Goal: Find specific page/section: Find specific page/section

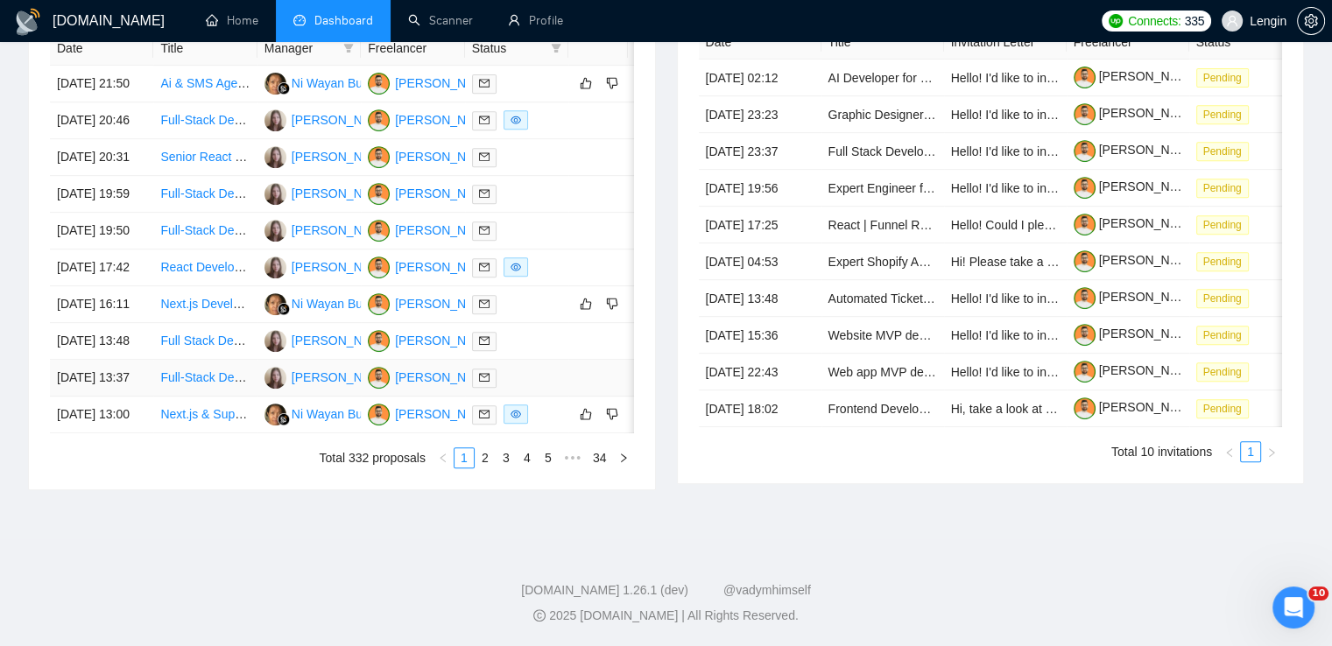
scroll to position [659, 0]
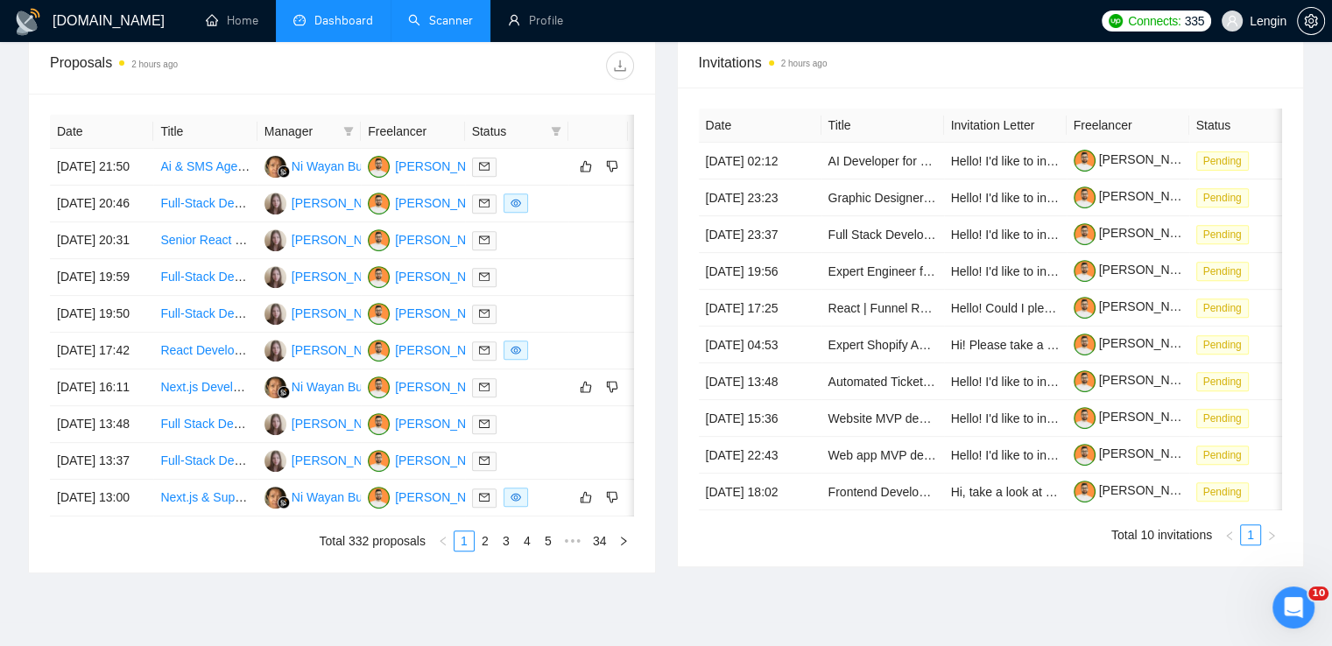
click at [429, 13] on link "Scanner" at bounding box center [440, 20] width 65 height 15
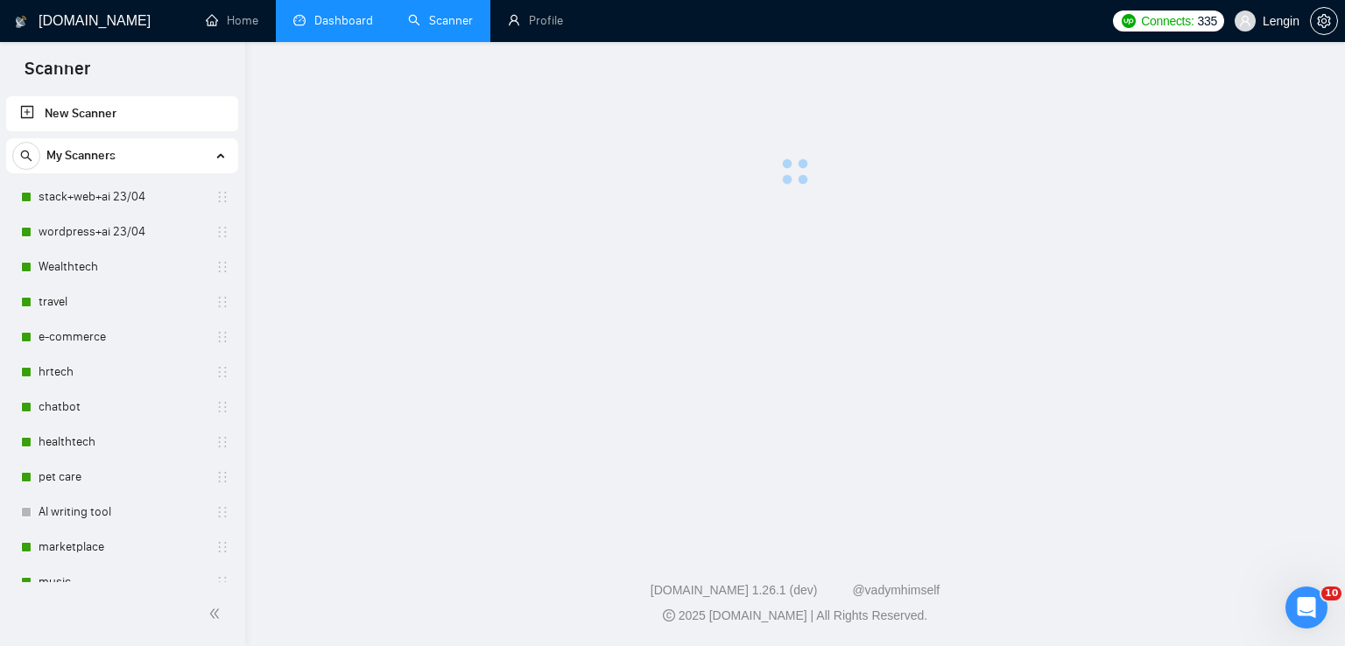
click at [326, 13] on link "Dashboard" at bounding box center [333, 20] width 80 height 15
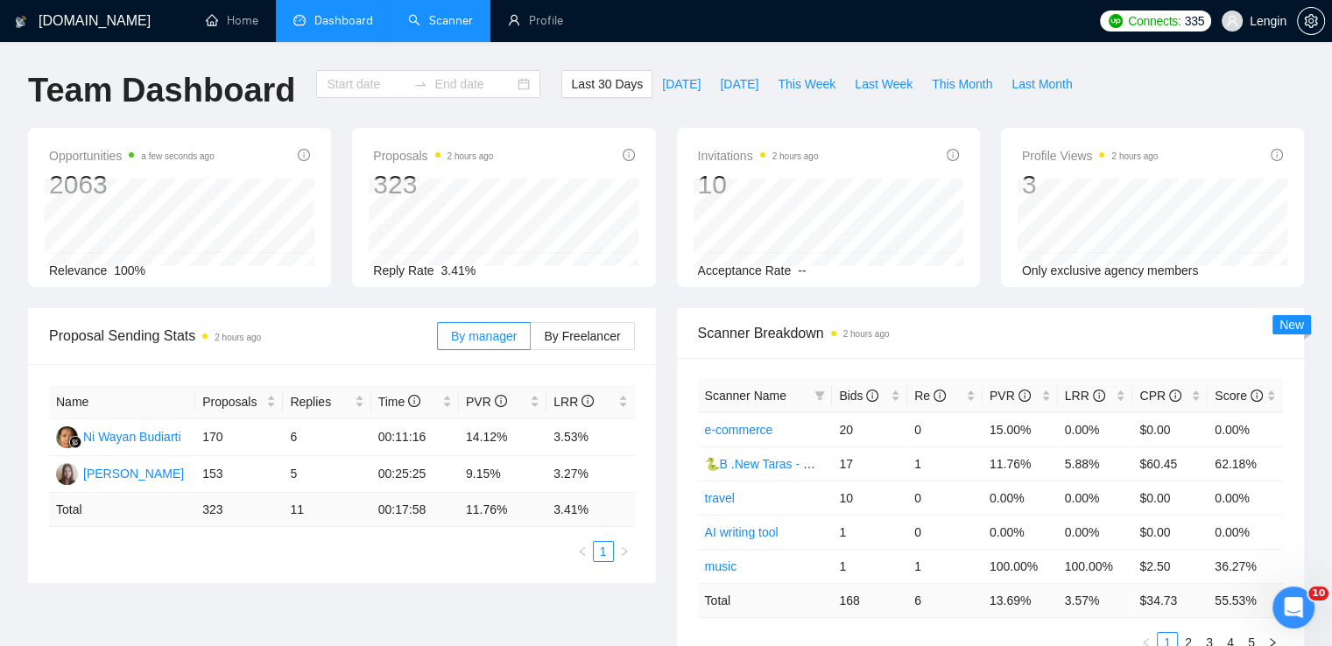
type input "[DATE]"
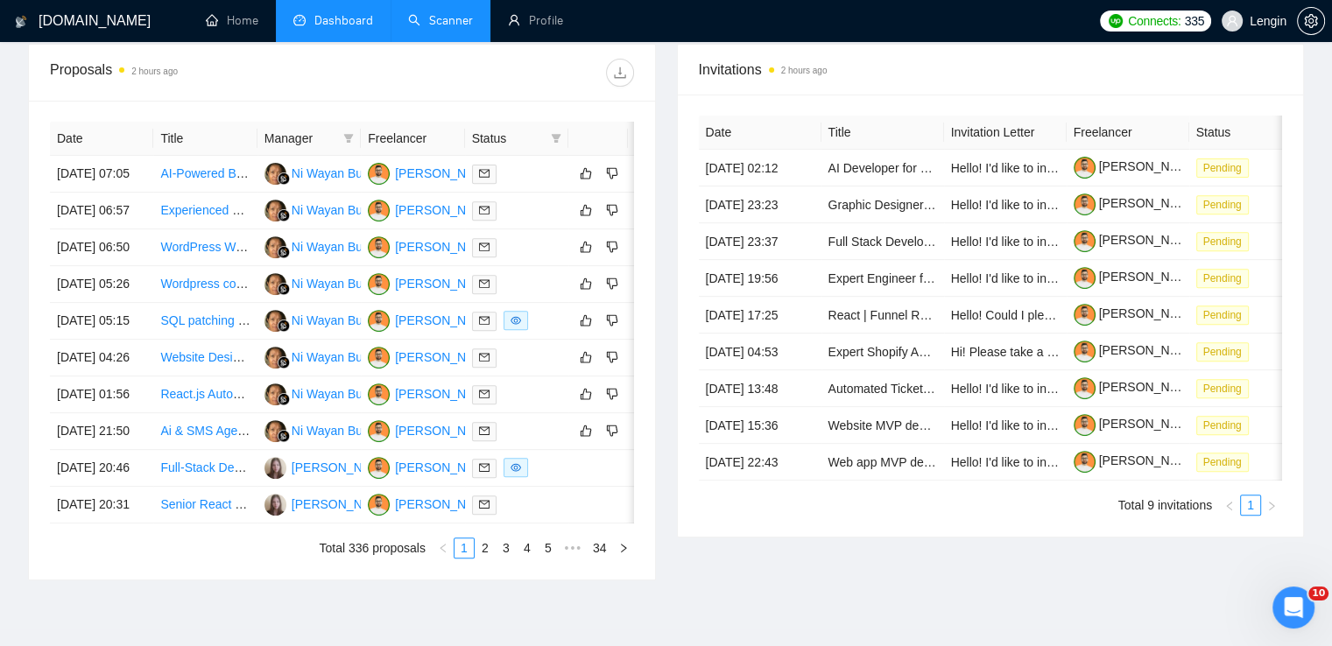
scroll to position [613, 0]
